Goal: Information Seeking & Learning: Learn about a topic

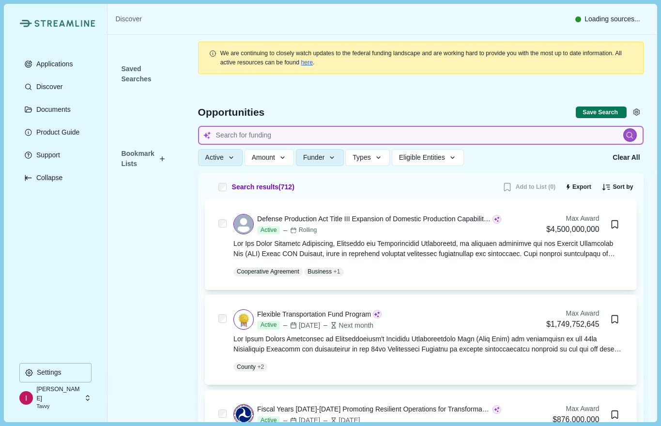
click at [256, 136] on input at bounding box center [421, 135] width 446 height 19
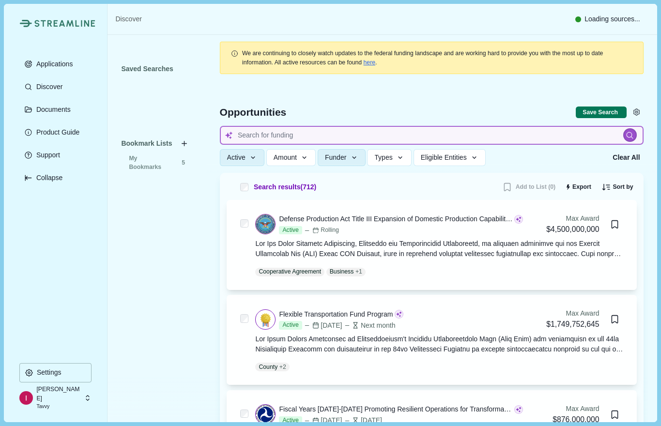
type input "critical minerals"
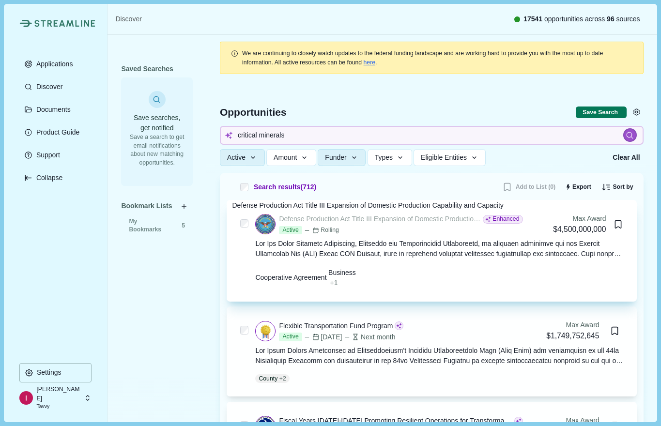
click at [428, 221] on div "Defense Production Act Title III Expansion of Domestic Production Capability an…" at bounding box center [380, 219] width 202 height 10
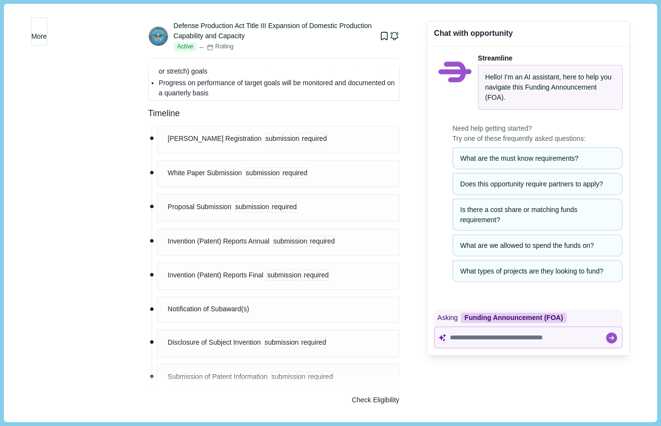
scroll to position [1093, 0]
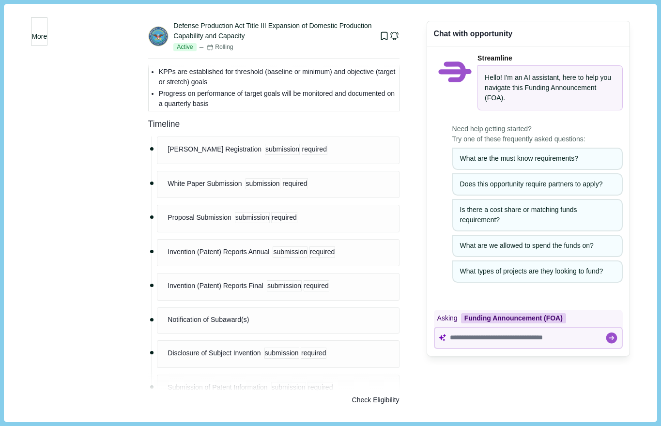
click at [46, 37] on button "More" at bounding box center [39, 31] width 16 height 28
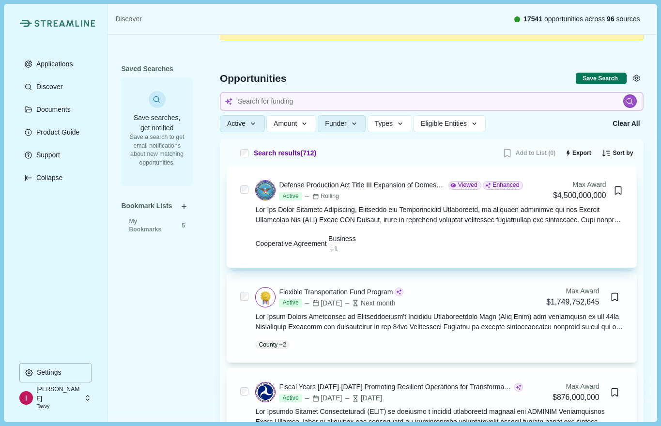
scroll to position [49, 0]
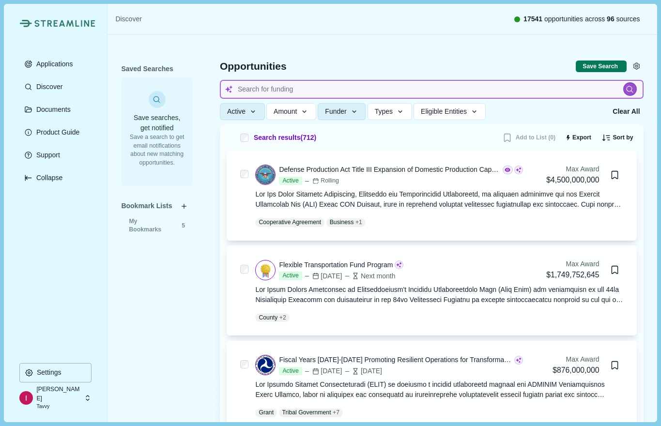
click at [337, 86] on input at bounding box center [432, 89] width 424 height 19
type input "critical minerals"
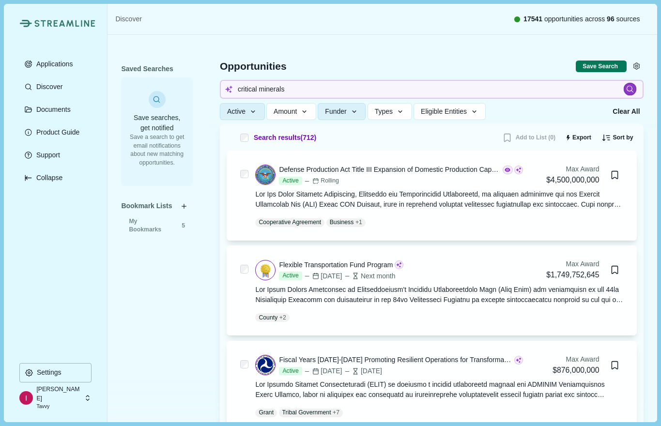
click at [633, 87] on icon at bounding box center [630, 89] width 8 height 8
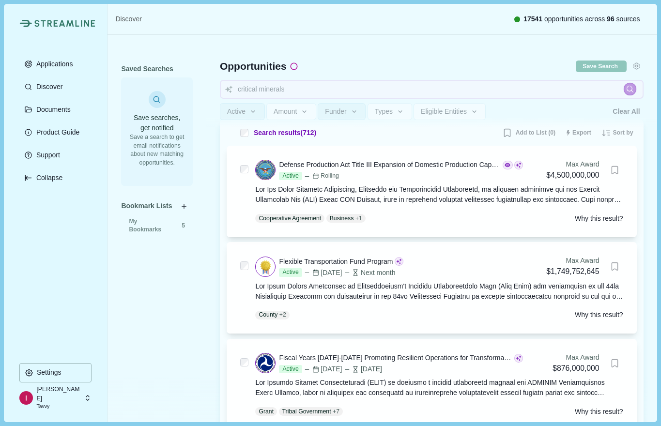
scroll to position [14, 0]
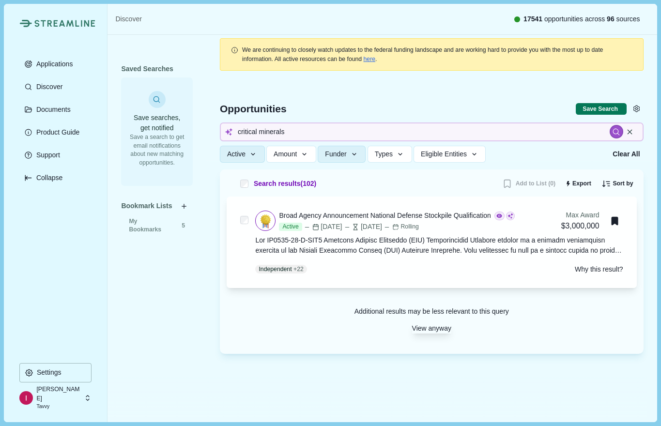
click at [430, 328] on button "View anyway" at bounding box center [431, 329] width 39 height 10
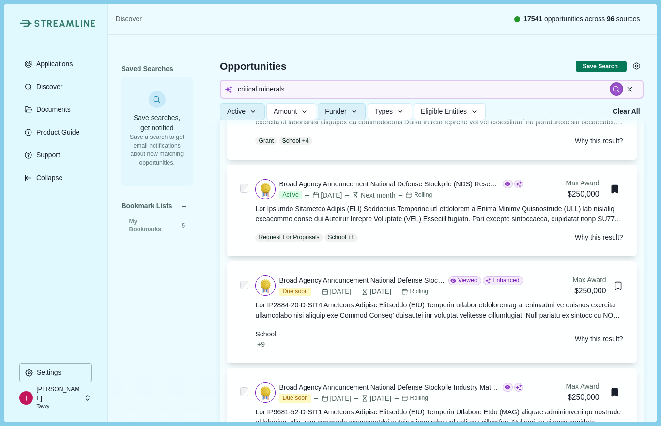
scroll to position [281, 0]
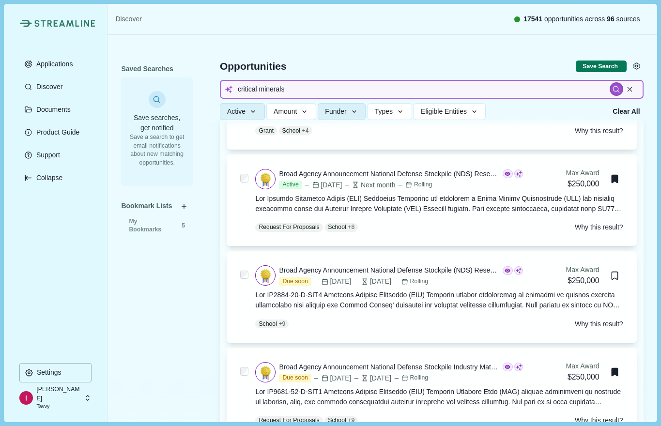
drag, startPoint x: 295, startPoint y: 92, endPoint x: 215, endPoint y: 93, distance: 79.9
click at [220, 93] on div "Opportunities Save Search Include missing values critical minerals Active Statu…" at bounding box center [432, 81] width 424 height 92
type input "uranium"
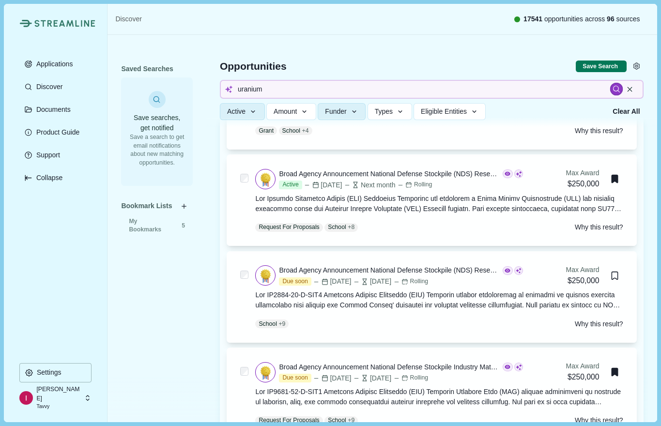
click at [615, 92] on icon at bounding box center [616, 89] width 8 height 8
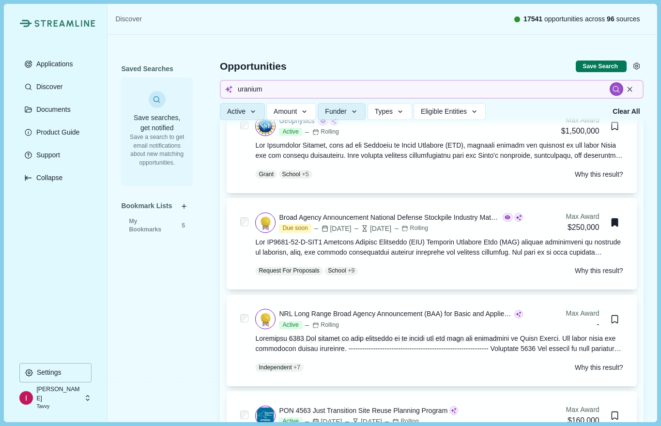
scroll to position [1053, 0]
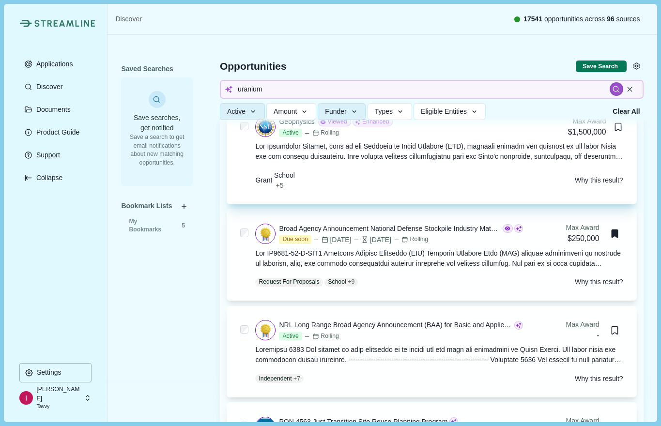
click at [302, 127] on div "Geophysics" at bounding box center [296, 122] width 35 height 10
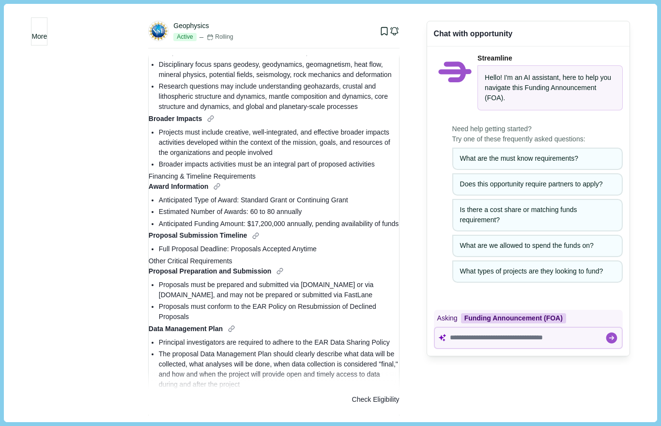
scroll to position [503, 0]
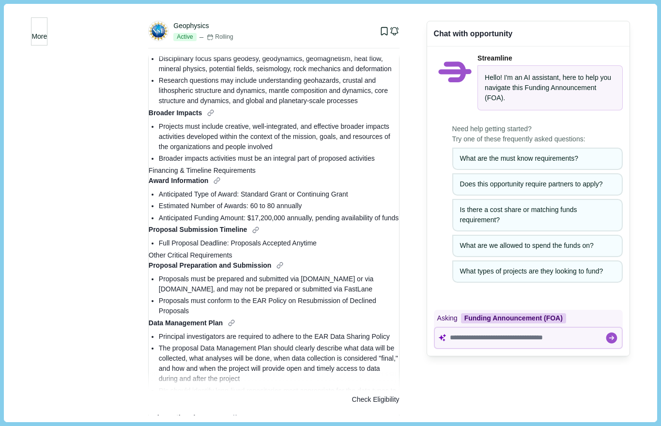
click at [39, 29] on icon "button" at bounding box center [39, 29] width 0 height 0
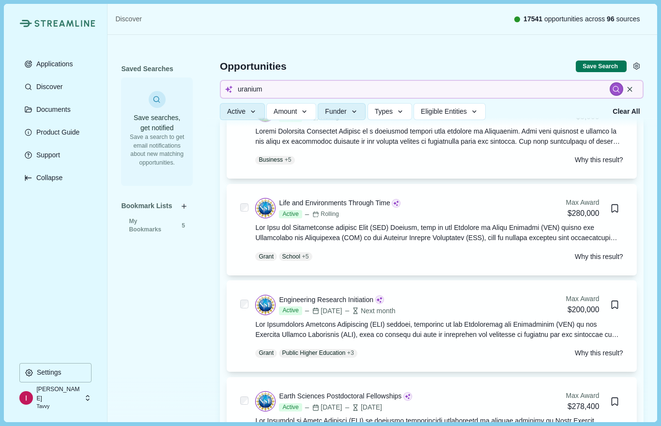
scroll to position [6770, 0]
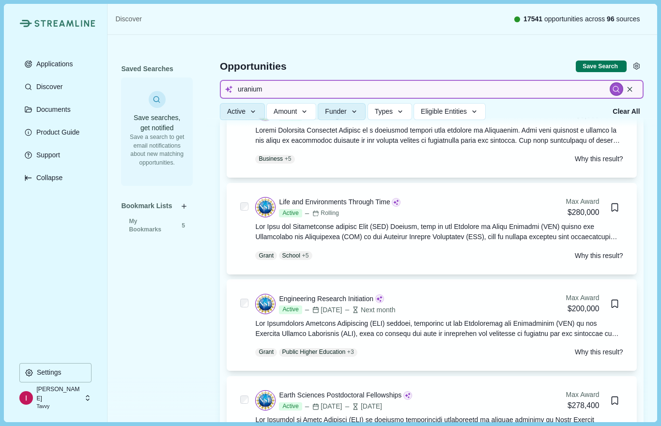
click at [293, 91] on input "uranium" at bounding box center [432, 89] width 424 height 19
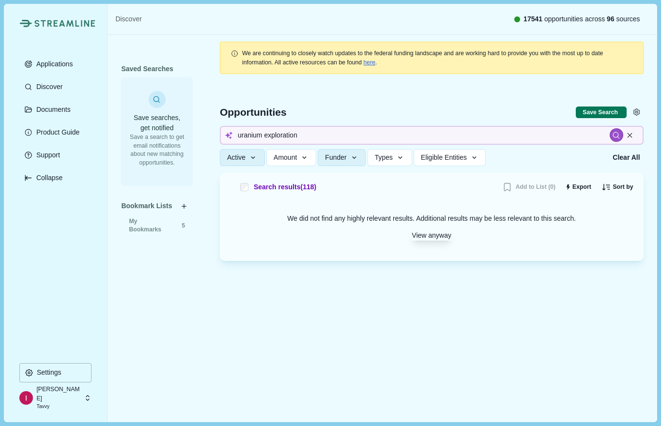
click at [416, 241] on button "View anyway" at bounding box center [431, 236] width 39 height 10
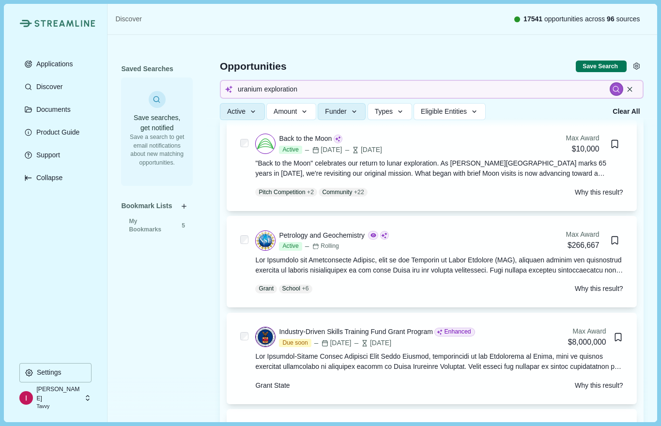
scroll to position [408, 0]
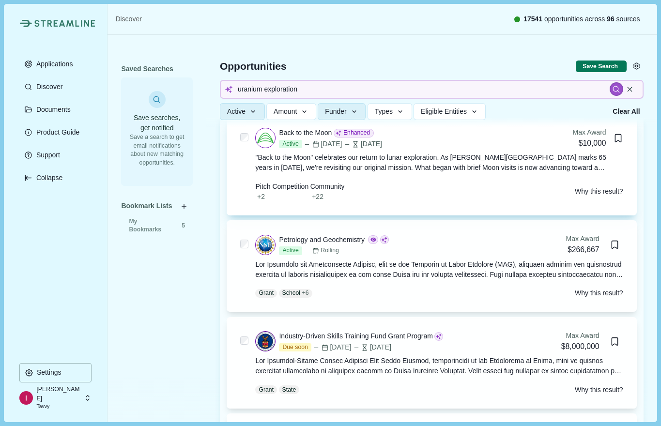
click at [454, 170] on div ""Back to the Moon" celebrates our return to lunar exploration. As [PERSON_NAME]…" at bounding box center [439, 163] width 368 height 20
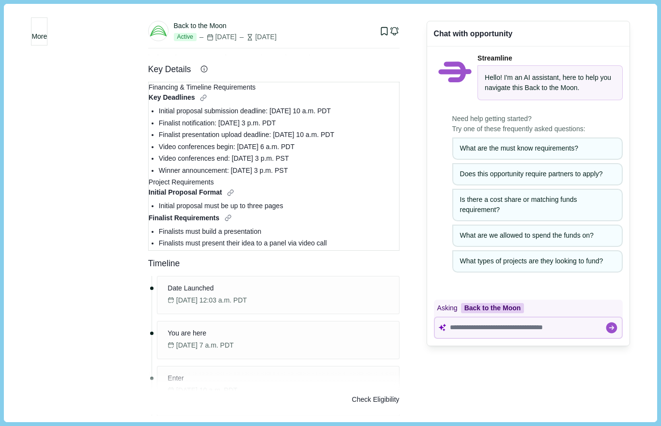
scroll to position [134, 0]
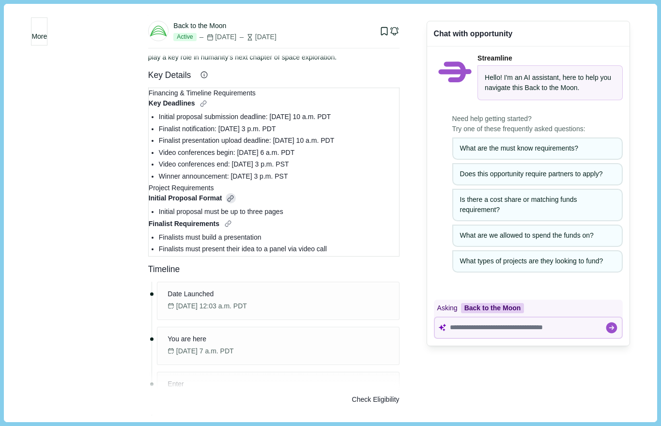
click at [236, 203] on div at bounding box center [231, 198] width 10 height 10
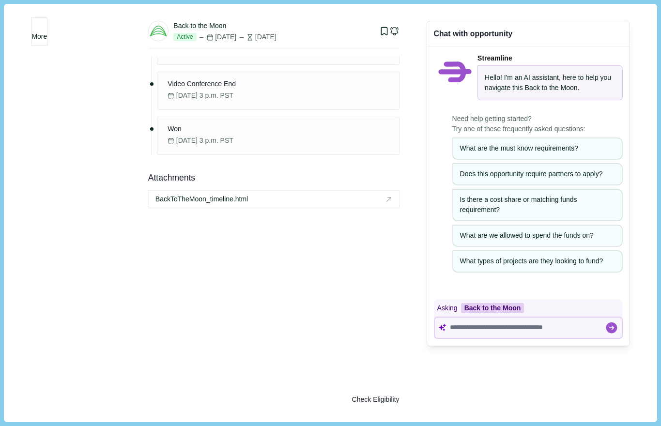
scroll to position [783, 0]
click at [221, 194] on span "BackToTheMoon_timeline.html" at bounding box center [201, 199] width 93 height 10
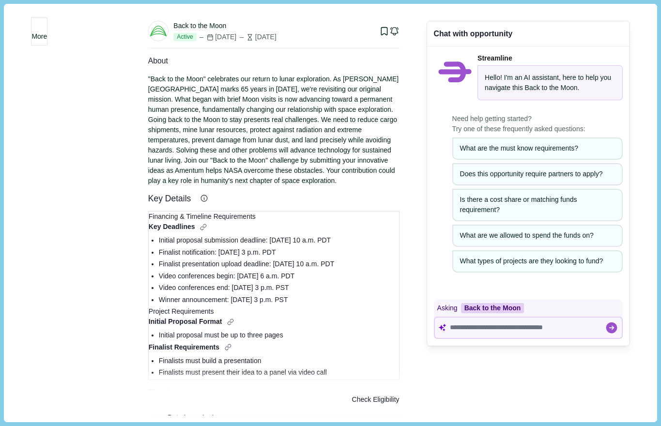
scroll to position [0, 0]
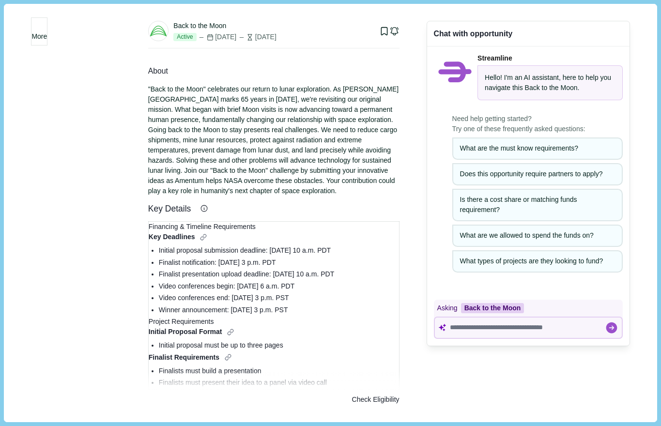
click at [214, 25] on div "Back to the Moon" at bounding box center [199, 26] width 53 height 10
drag, startPoint x: 233, startPoint y: 27, endPoint x: 173, endPoint y: 24, distance: 60.1
click at [173, 24] on div "Back to the Moon" at bounding box center [274, 26] width 202 height 10
copy div "Back to the Moon"
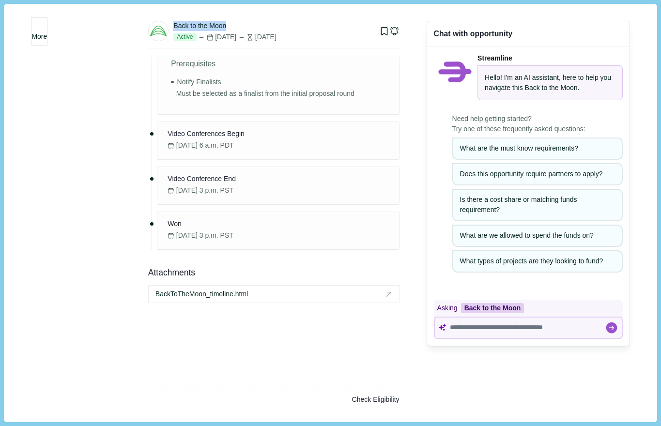
scroll to position [783, 0]
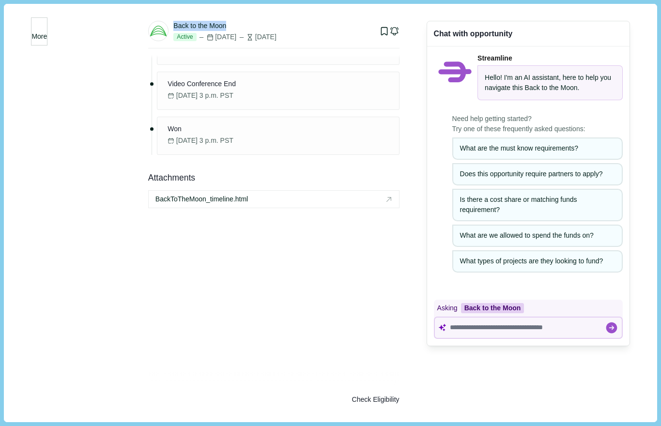
click at [42, 31] on icon "button" at bounding box center [45, 35] width 8 height 8
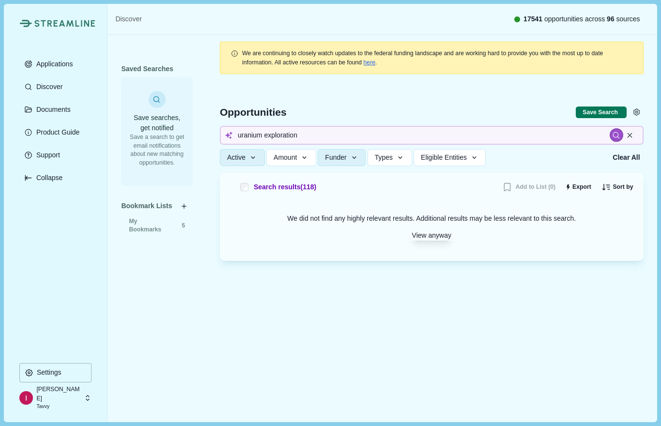
click at [422, 239] on button "View anyway" at bounding box center [431, 236] width 39 height 10
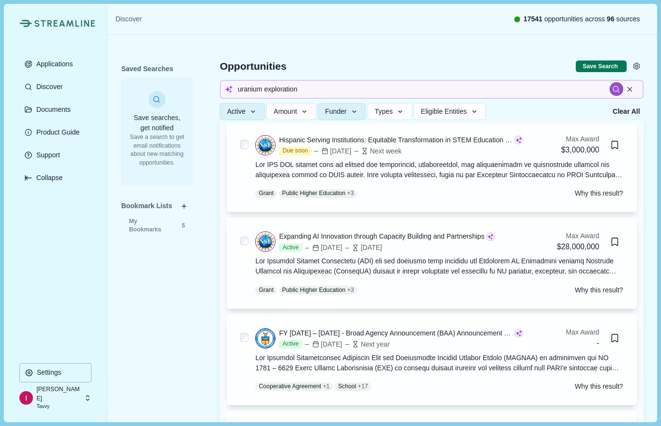
scroll to position [4567, 0]
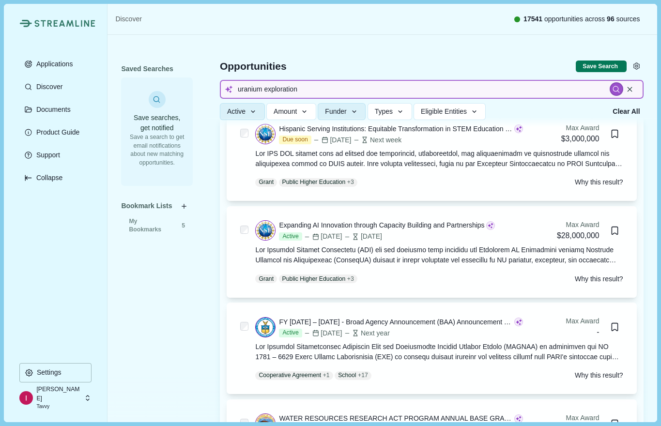
click at [260, 89] on input "uranium exploration" at bounding box center [432, 89] width 424 height 19
drag, startPoint x: 262, startPoint y: 90, endPoint x: 233, endPoint y: 90, distance: 29.5
click at [233, 90] on input "uranium exploration" at bounding box center [432, 89] width 424 height 19
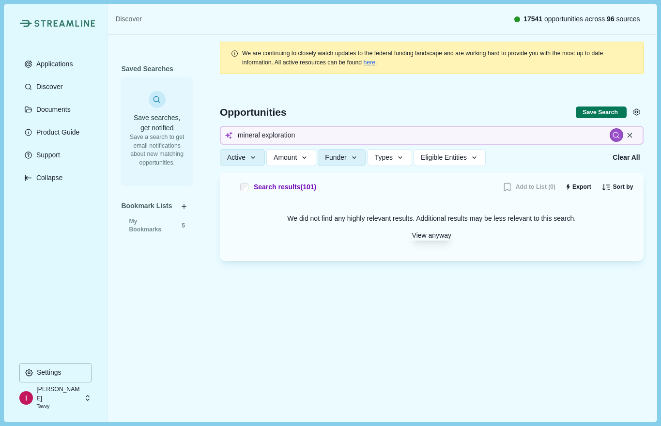
click at [433, 234] on button "View anyway" at bounding box center [431, 236] width 39 height 10
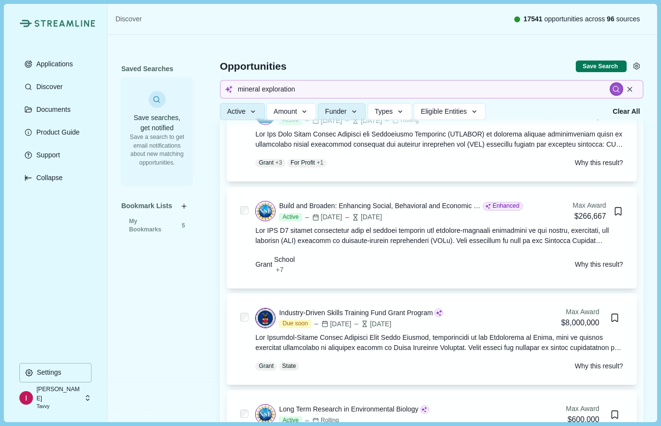
scroll to position [3869, 0]
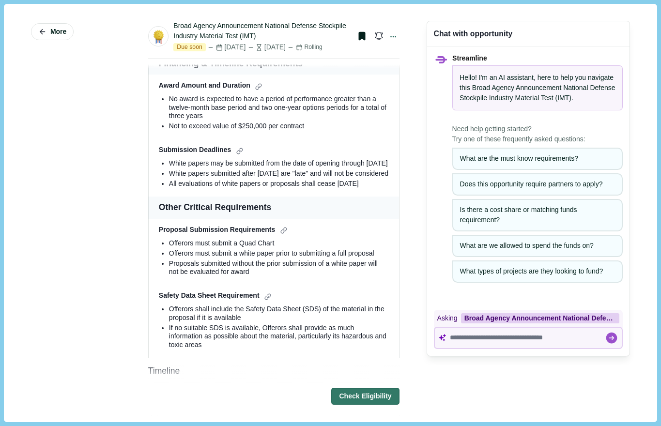
scroll to position [603, 0]
